Goal: Transaction & Acquisition: Obtain resource

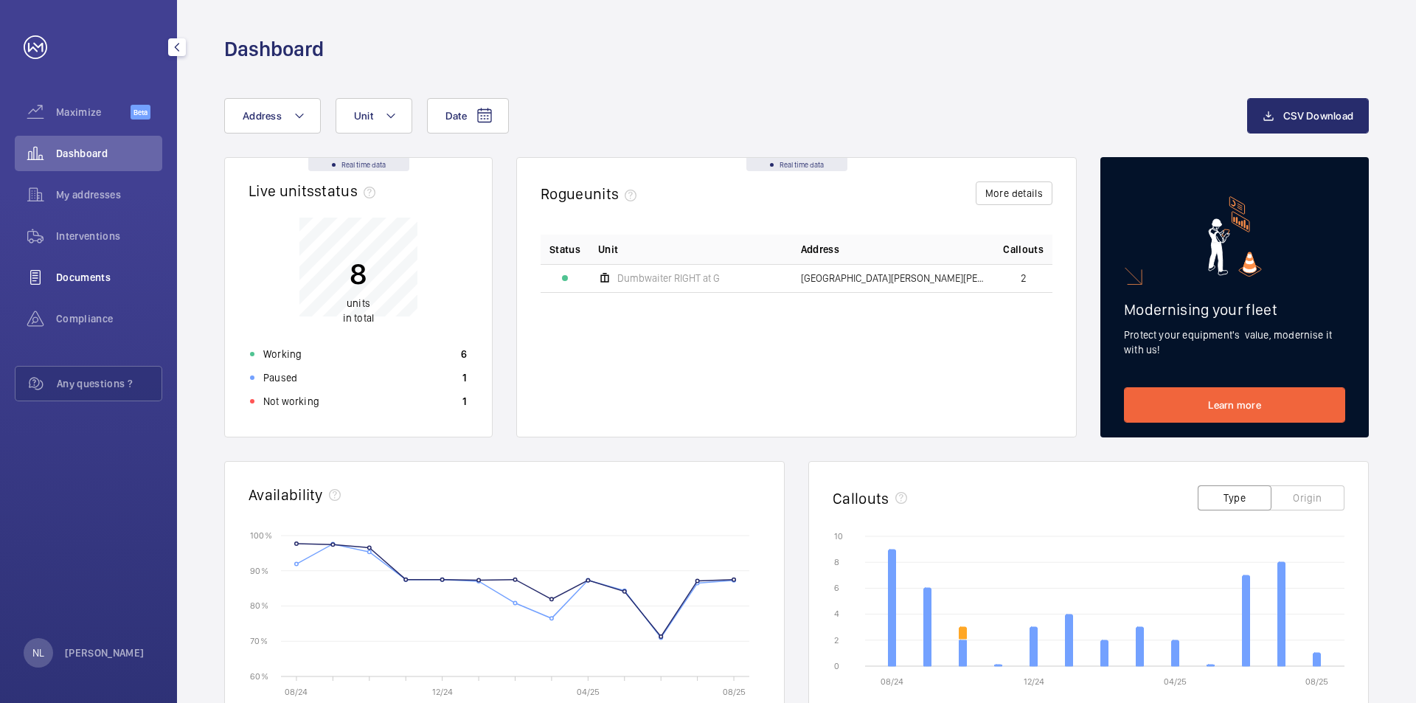
click at [80, 279] on span "Documents" at bounding box center [109, 277] width 106 height 15
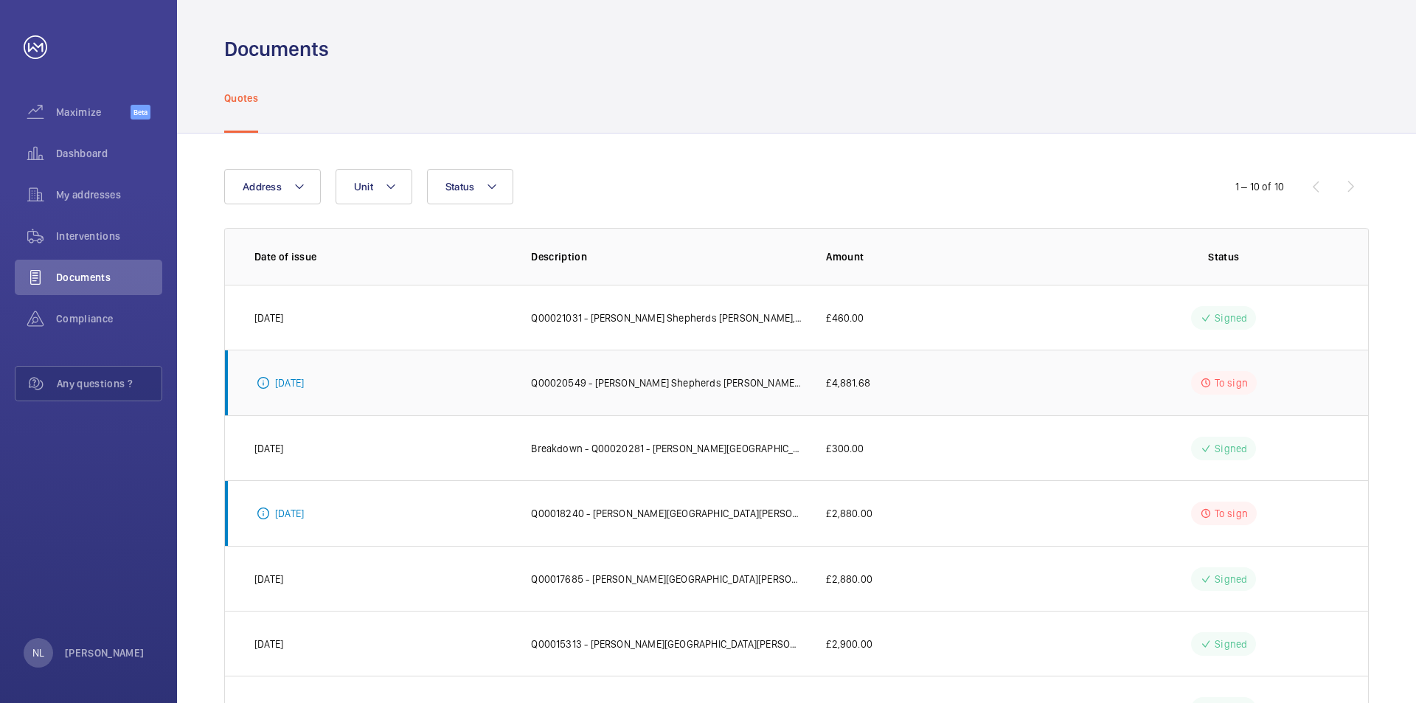
click at [302, 384] on p "[DATE]" at bounding box center [289, 382] width 29 height 15
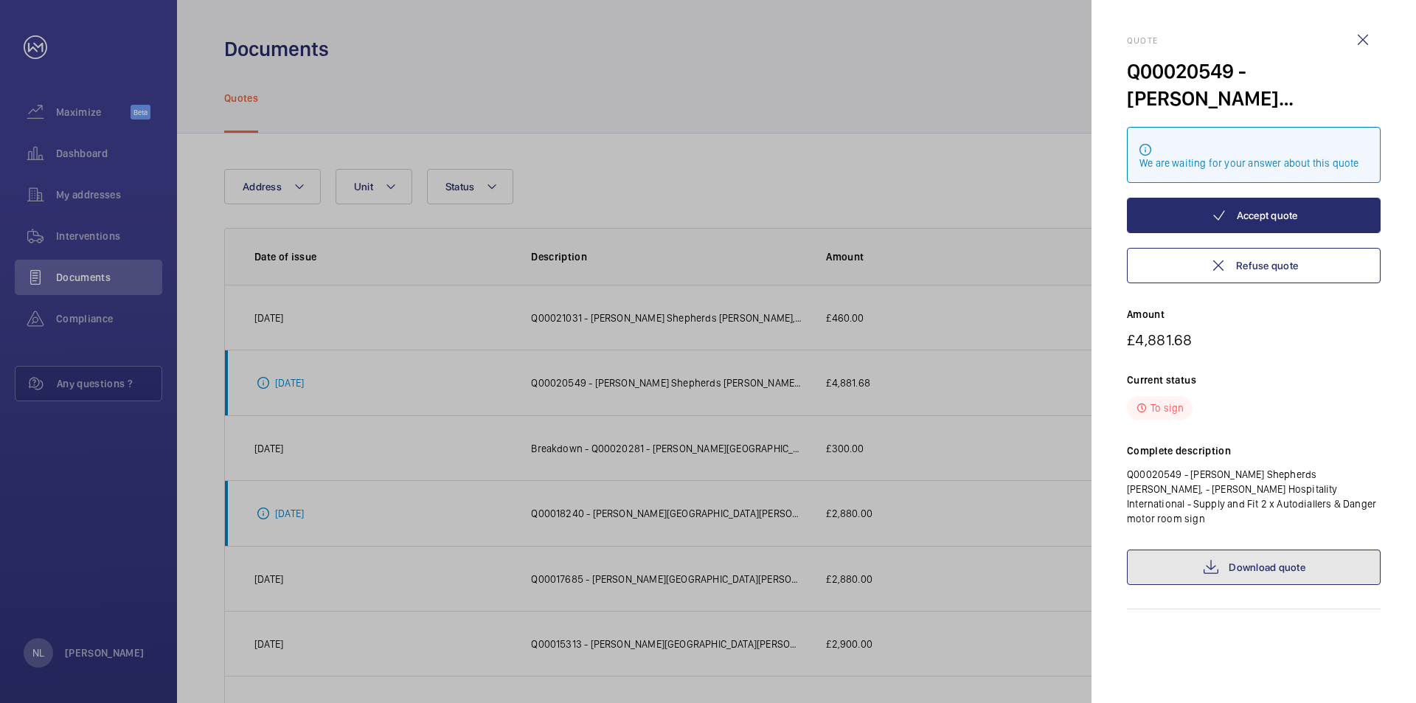
click at [1240, 549] on link "Download quote" at bounding box center [1254, 566] width 254 height 35
click at [641, 82] on div at bounding box center [708, 351] width 1416 height 703
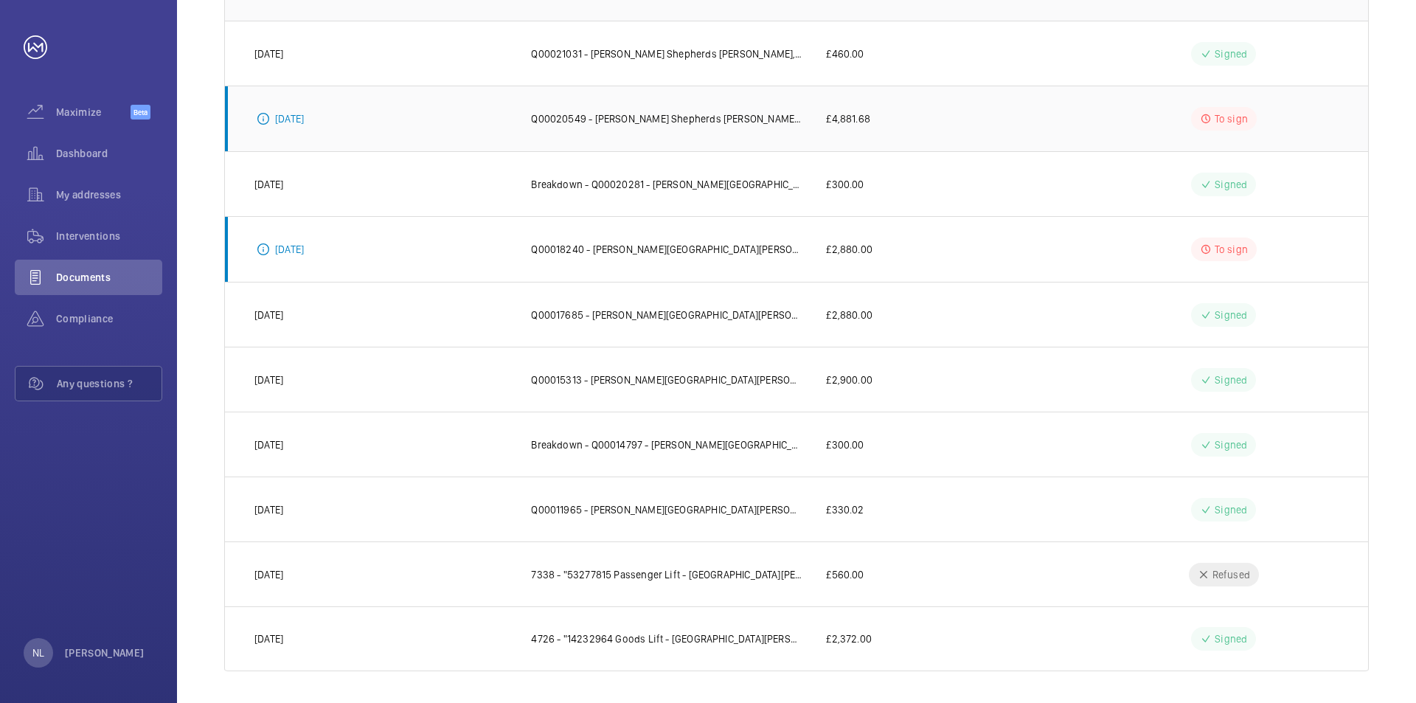
scroll to position [268, 0]
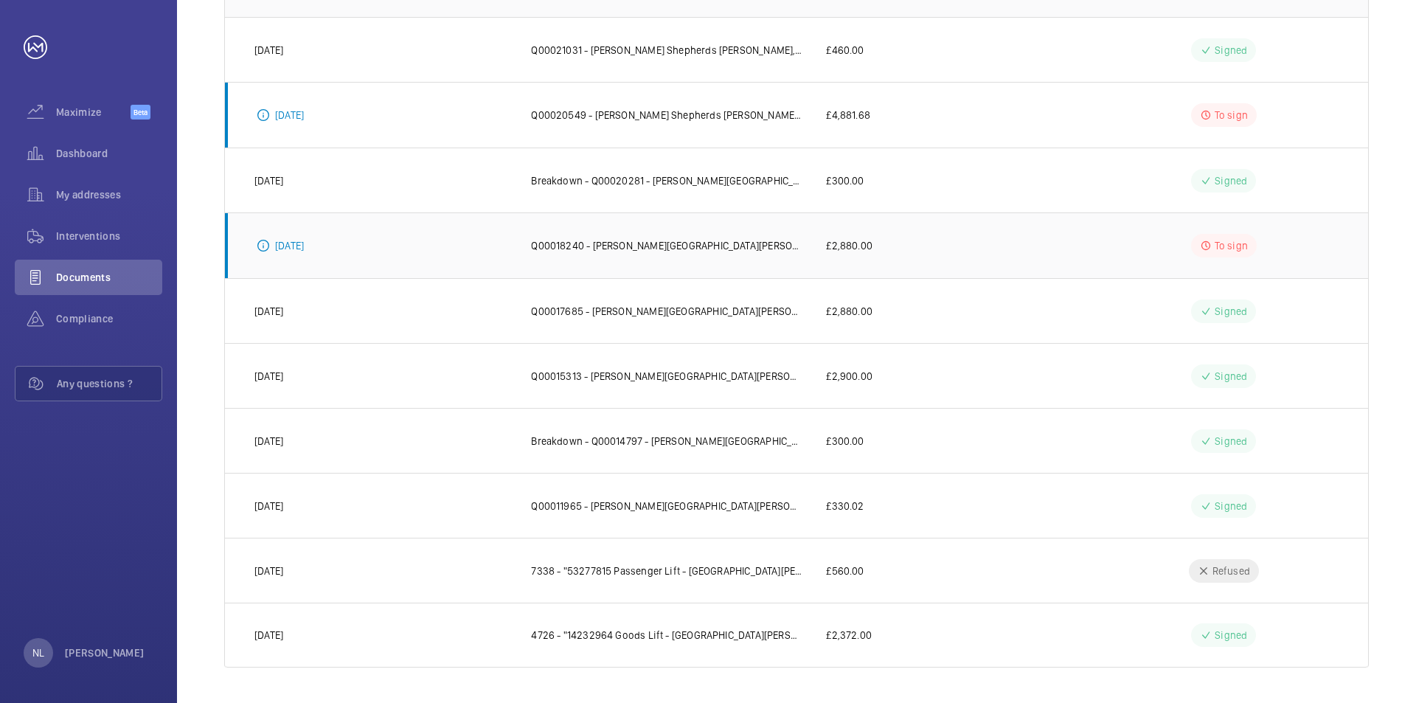
click at [946, 245] on td "£2,880.00" at bounding box center [943, 245] width 282 height 66
